Goal: Task Accomplishment & Management: Complete application form

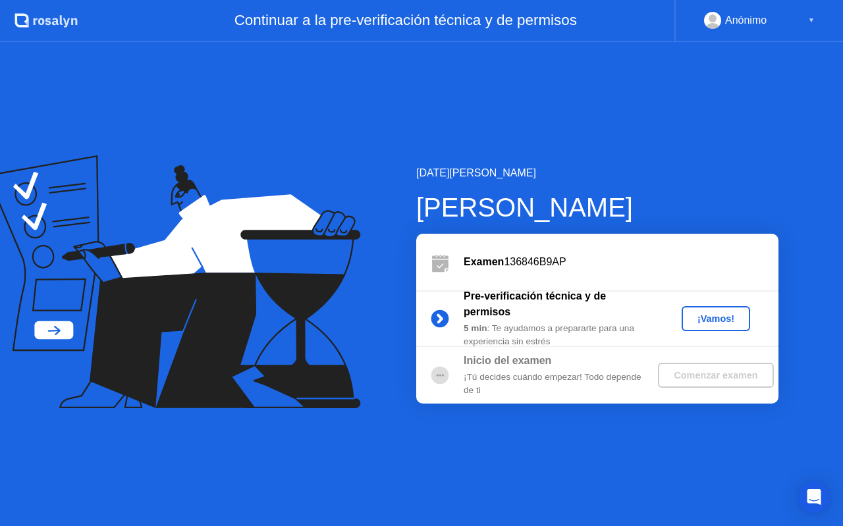
click at [720, 314] on div "¡Vamos!" at bounding box center [716, 319] width 58 height 11
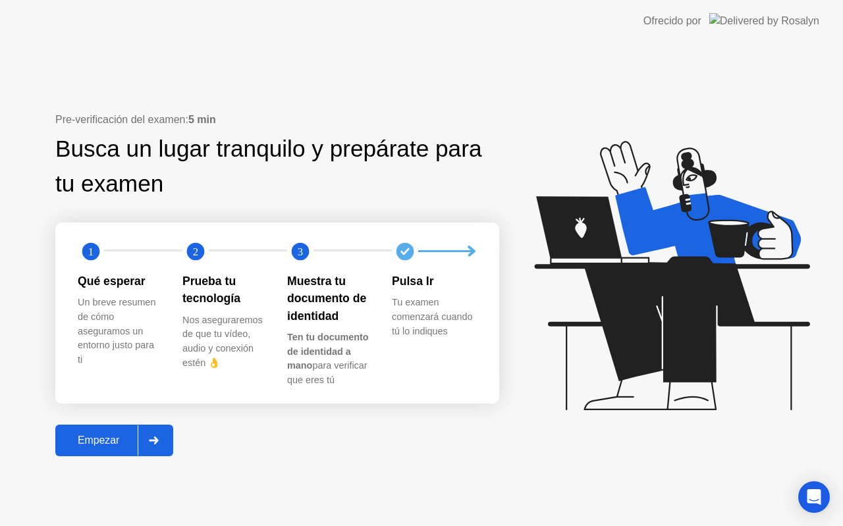
click at [86, 440] on div "Empezar" at bounding box center [98, 441] width 78 height 12
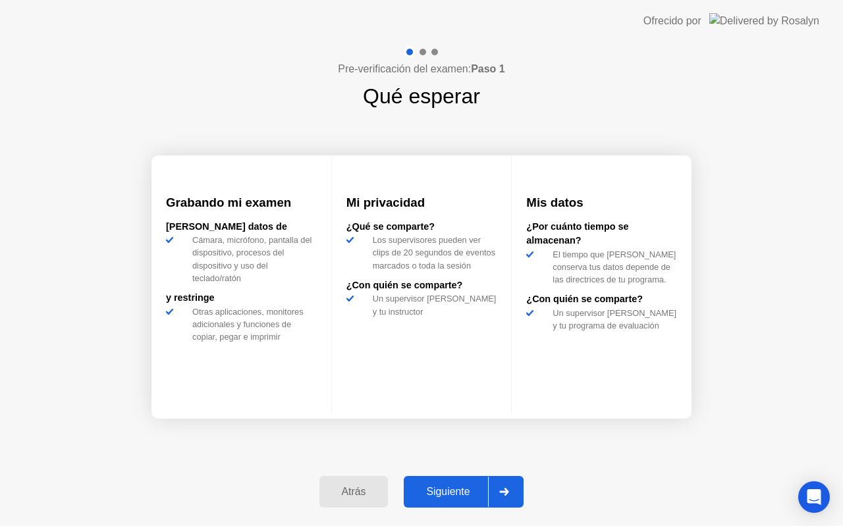
click at [456, 496] on div "Siguiente" at bounding box center [448, 492] width 80 height 12
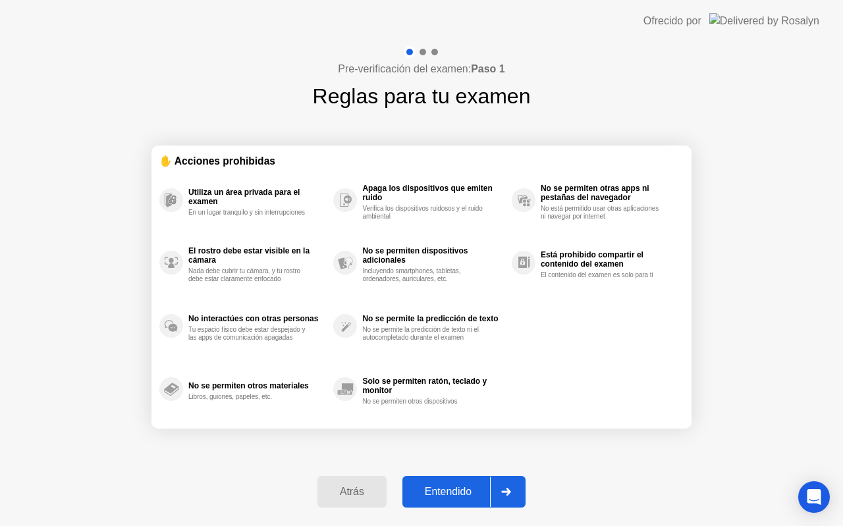
click at [455, 496] on div "Entendido" at bounding box center [449, 492] width 84 height 12
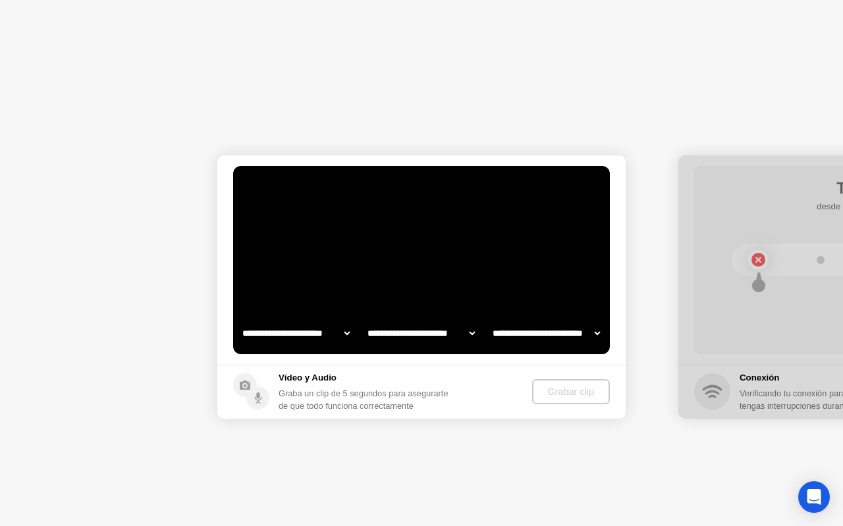
select select "**********"
select select "*******"
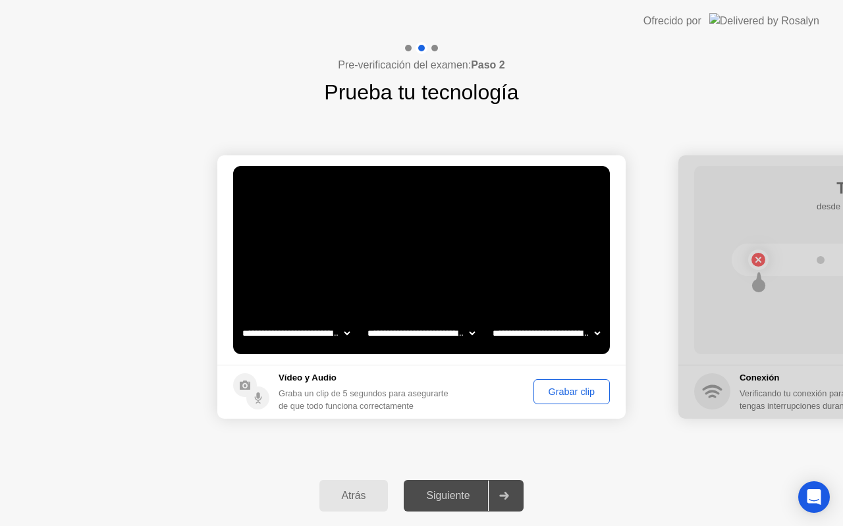
click at [563, 387] on div "Grabar clip" at bounding box center [571, 392] width 67 height 11
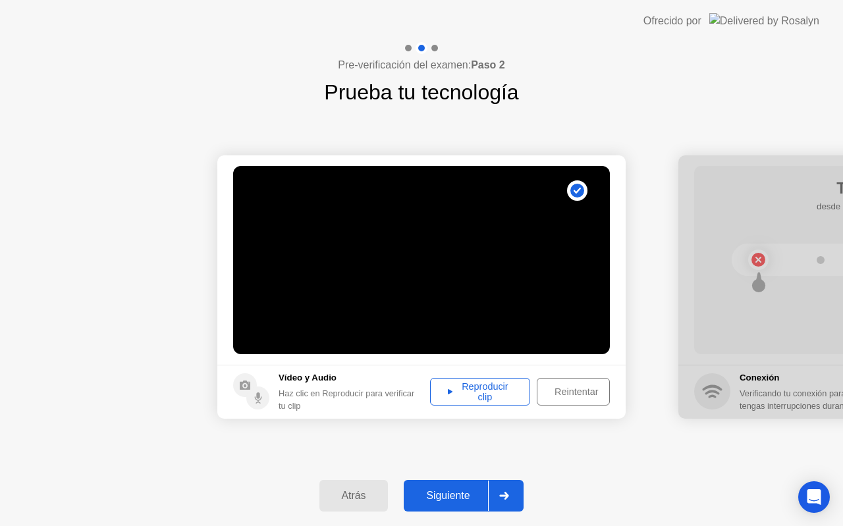
click at [489, 399] on div "Reproducir clip" at bounding box center [480, 391] width 91 height 21
click at [451, 391] on div "Reproducir clip" at bounding box center [480, 391] width 91 height 21
click at [442, 497] on div "Siguiente" at bounding box center [448, 496] width 80 height 12
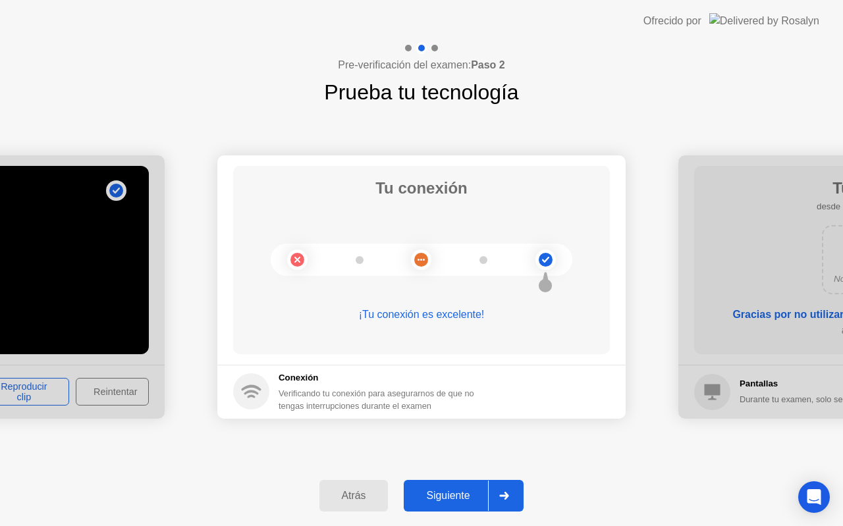
click at [442, 497] on div "Siguiente" at bounding box center [448, 496] width 80 height 12
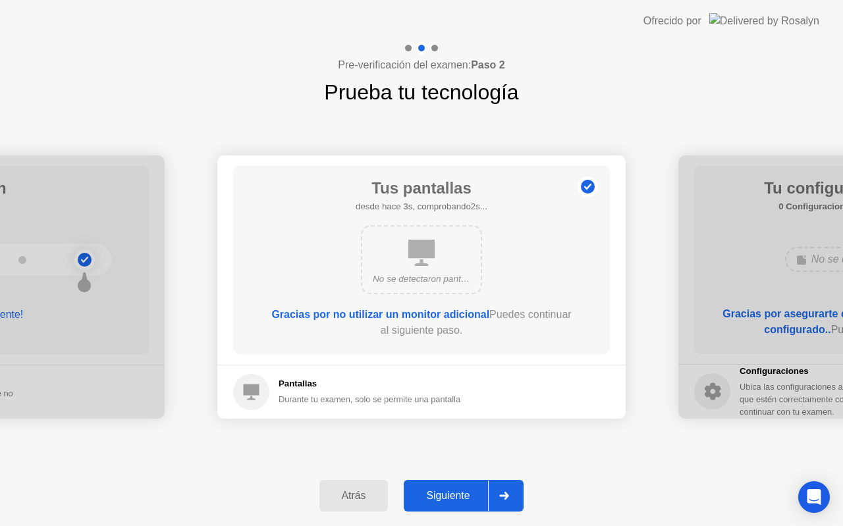
click at [442, 497] on div "Siguiente" at bounding box center [448, 496] width 80 height 12
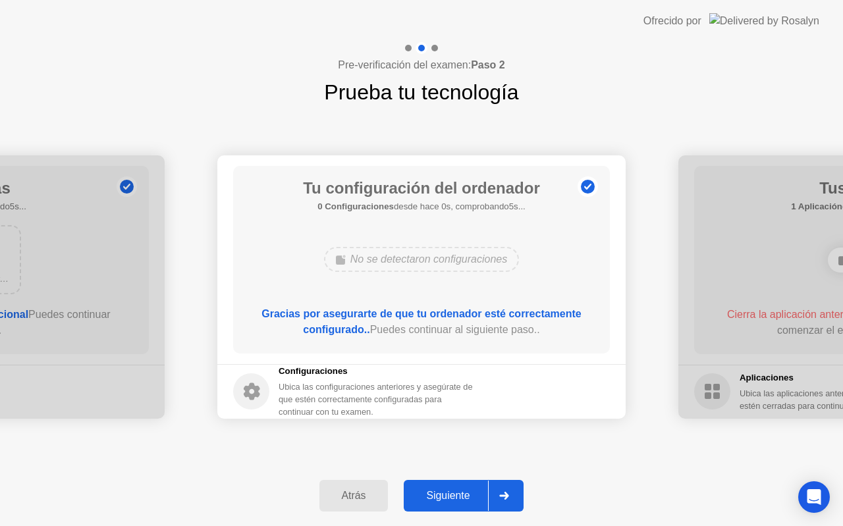
click at [442, 497] on div "Siguiente" at bounding box center [448, 496] width 80 height 12
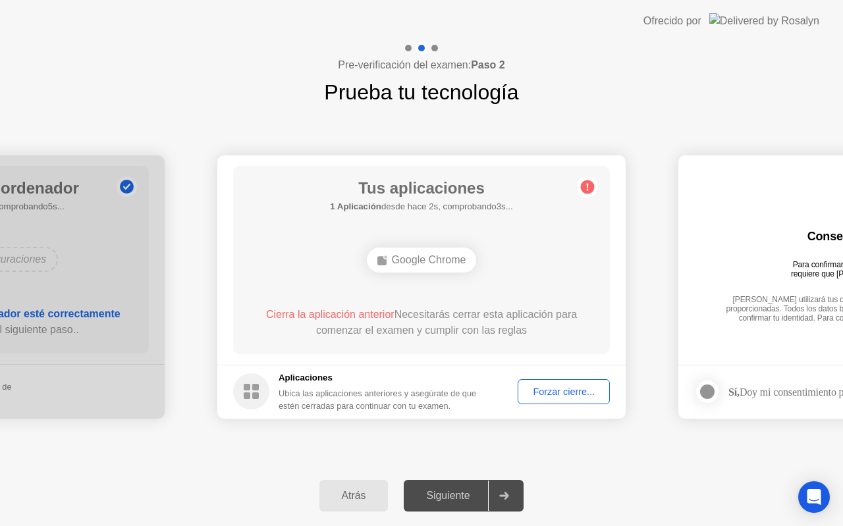
click at [547, 393] on div "Forzar cierre..." at bounding box center [563, 392] width 83 height 11
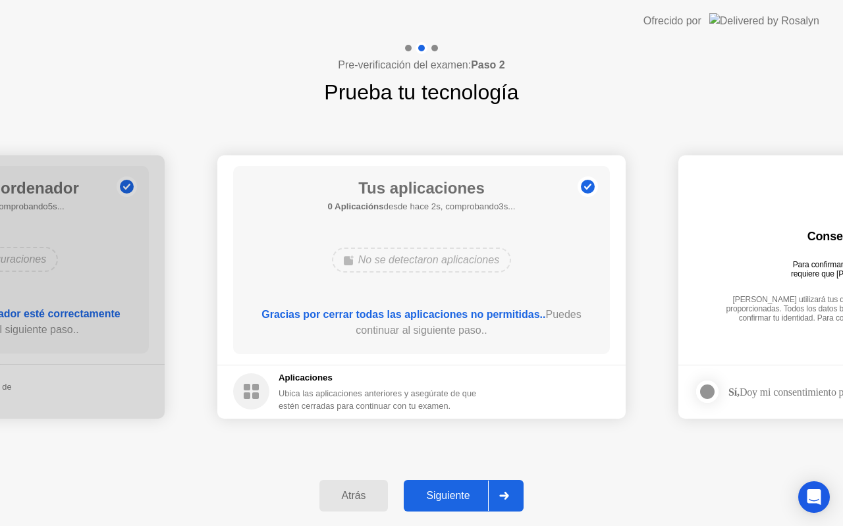
click at [463, 507] on button "Siguiente" at bounding box center [464, 496] width 120 height 32
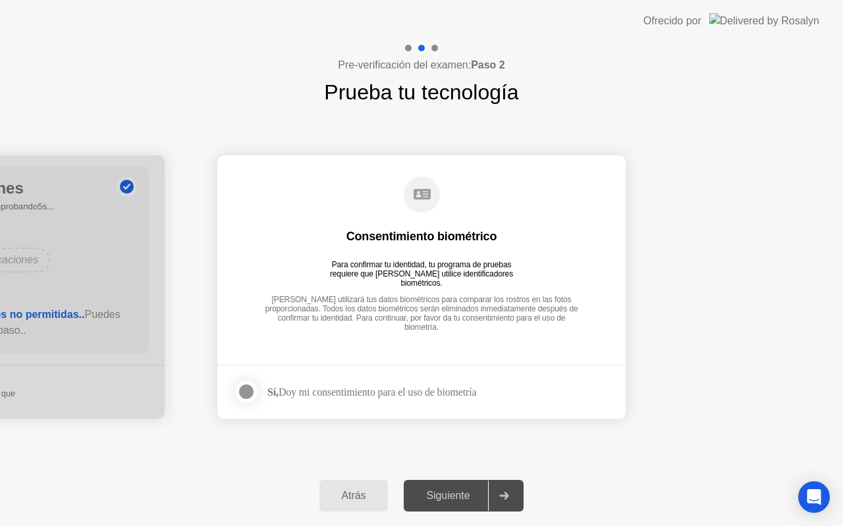
click at [244, 393] on div at bounding box center [247, 392] width 16 height 16
click at [444, 497] on div "Siguiente" at bounding box center [448, 496] width 80 height 12
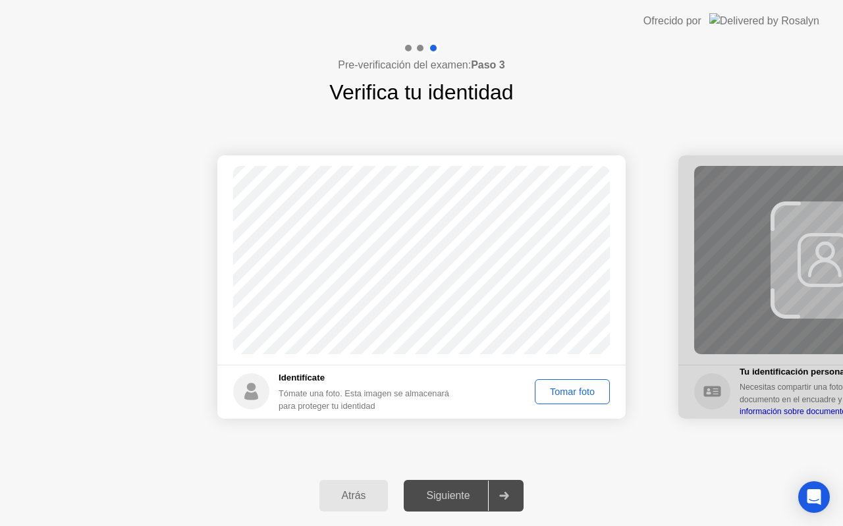
click at [550, 395] on div "Tomar foto" at bounding box center [573, 392] width 66 height 11
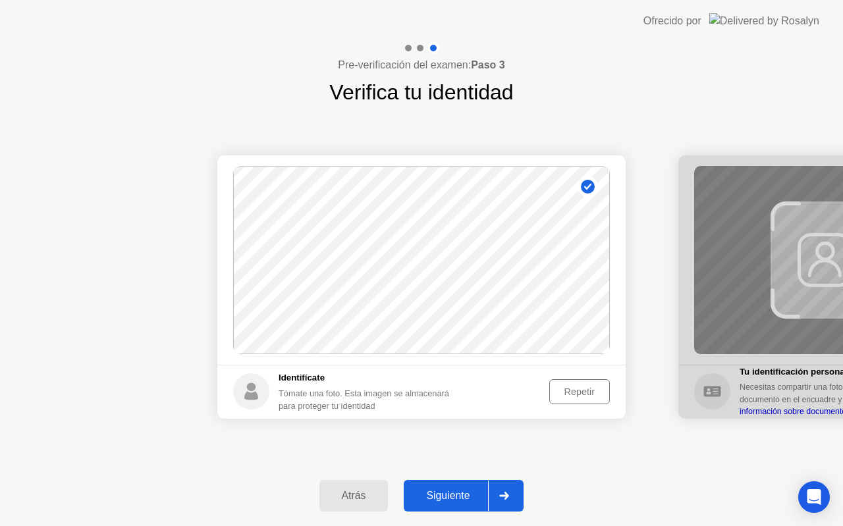
click at [447, 503] on button "Siguiente" at bounding box center [464, 496] width 120 height 32
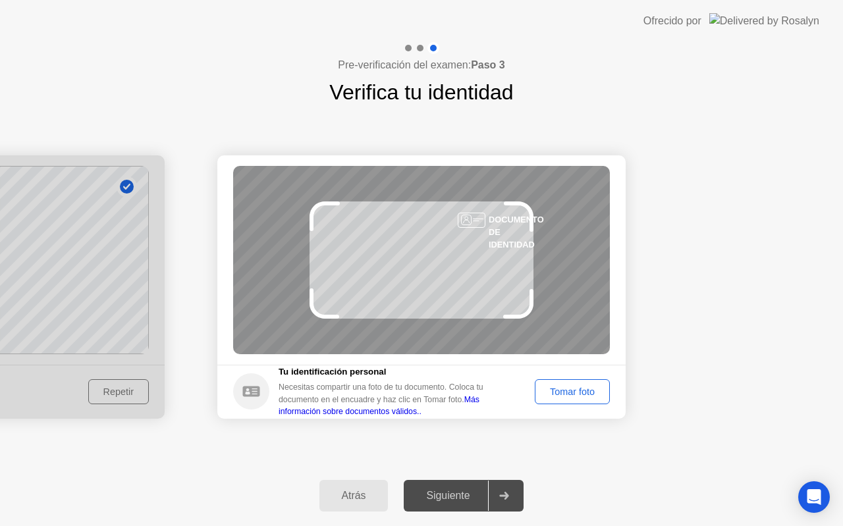
click at [548, 393] on div "Tomar foto" at bounding box center [573, 392] width 66 height 11
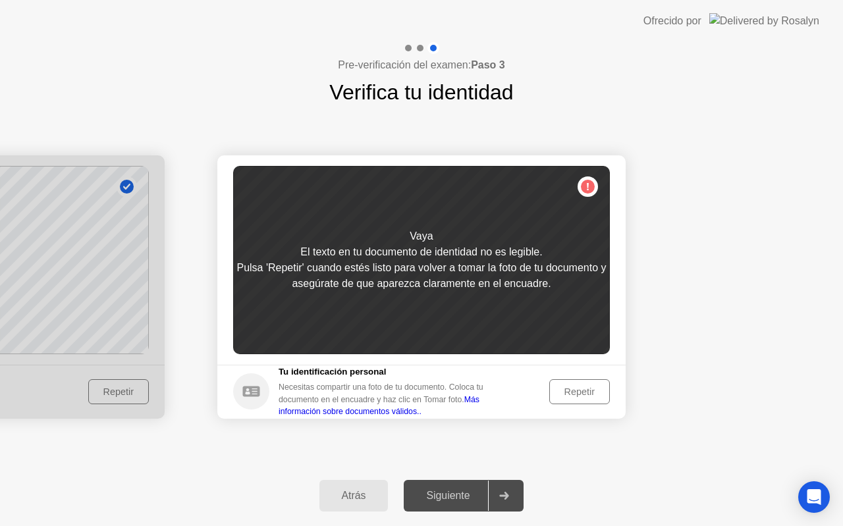
click at [556, 392] on div "Repetir" at bounding box center [579, 392] width 51 height 11
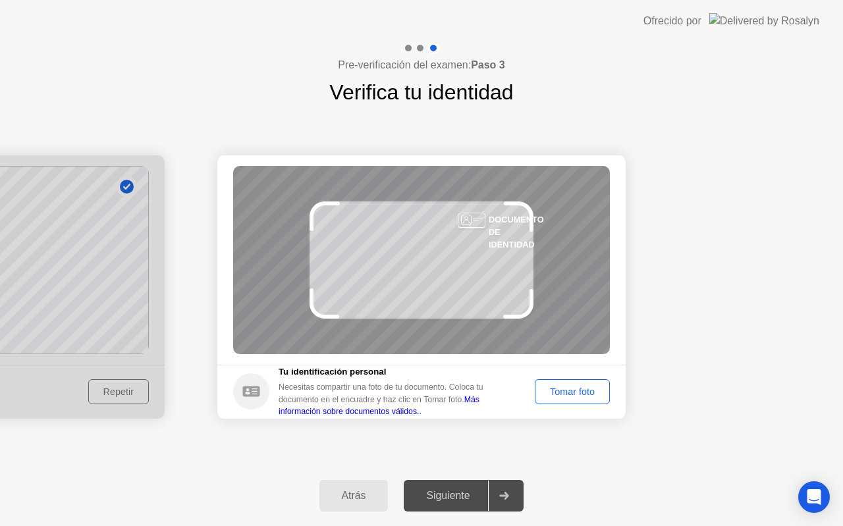
click at [557, 392] on div "Tomar foto" at bounding box center [573, 392] width 66 height 11
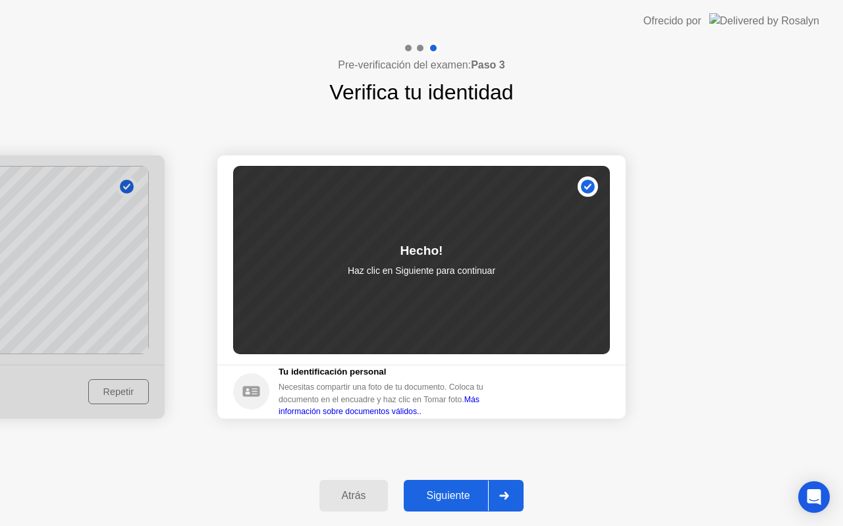
click at [461, 498] on div "Siguiente" at bounding box center [448, 496] width 80 height 12
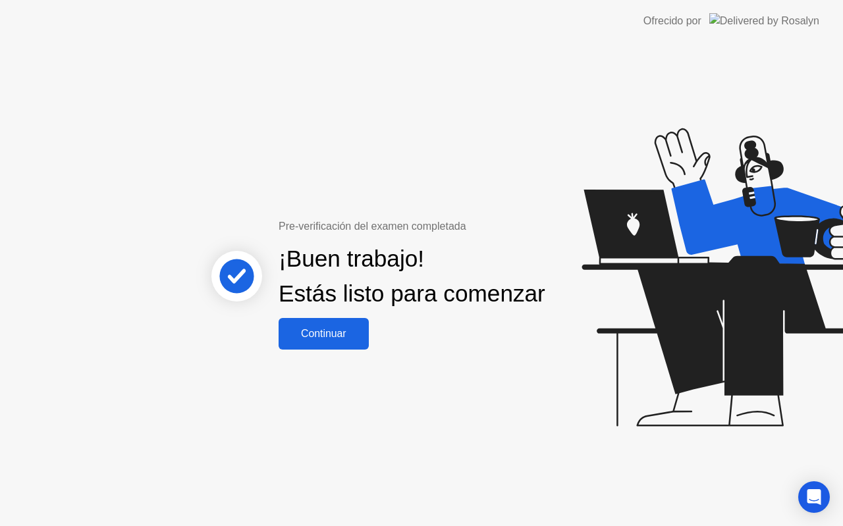
click at [336, 340] on div "Continuar" at bounding box center [324, 334] width 82 height 12
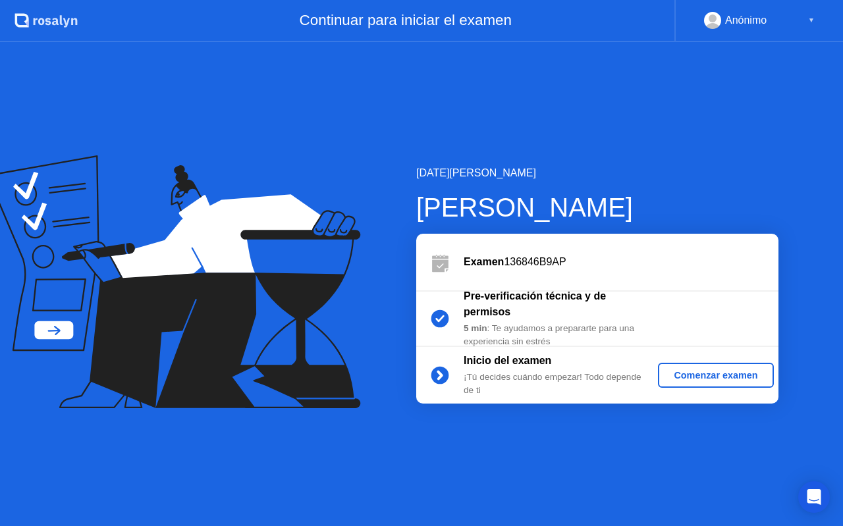
click at [673, 381] on div "Comenzar examen" at bounding box center [716, 375] width 105 height 11
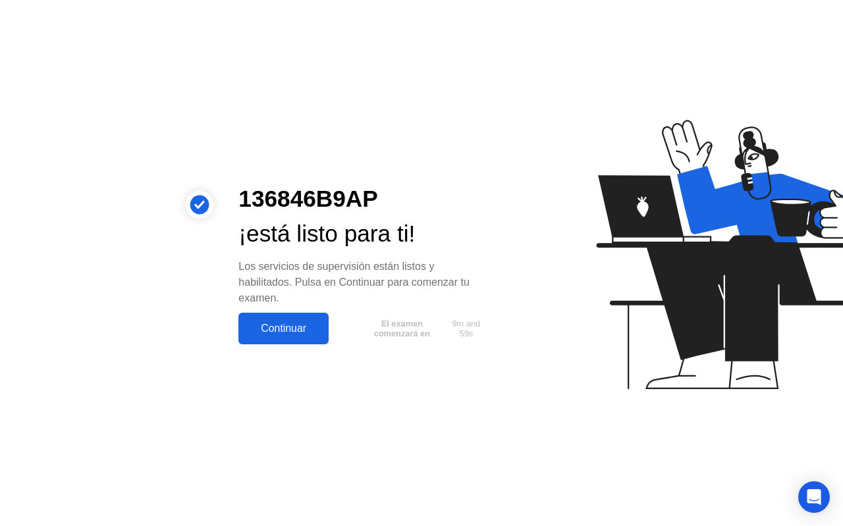
click at [304, 335] on div "Continuar" at bounding box center [283, 329] width 82 height 12
